Goal: Task Accomplishment & Management: Use online tool/utility

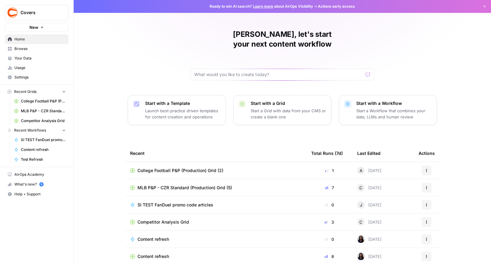
scroll to position [16, 0]
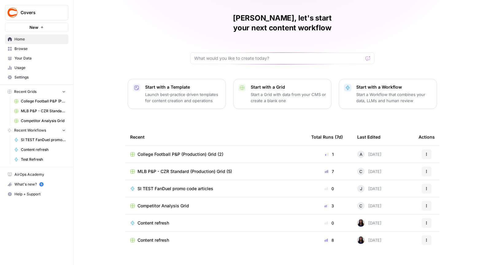
click at [158, 237] on span "Content refresh" at bounding box center [154, 240] width 32 height 6
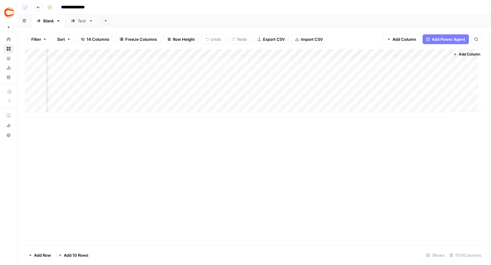
scroll to position [0, 341]
click at [79, 22] on div "Test" at bounding box center [82, 21] width 9 height 6
click at [52, 18] on div "Blank" at bounding box center [48, 21] width 10 height 6
